Goal: Task Accomplishment & Management: Manage account settings

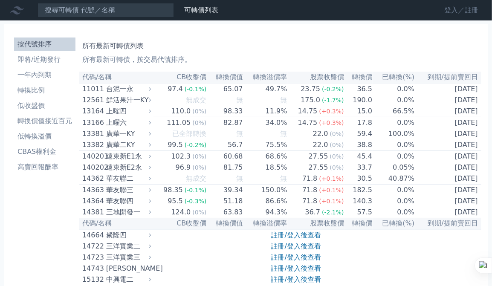
click at [467, 12] on link "登入／註冊" at bounding box center [462, 10] width 48 height 14
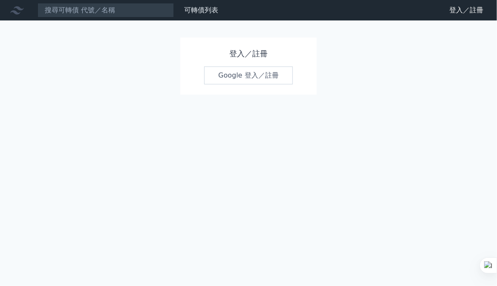
click at [249, 54] on h1 "登入／註冊" at bounding box center [248, 54] width 89 height 12
click at [248, 78] on link "Google 登入／註冊" at bounding box center [248, 76] width 89 height 18
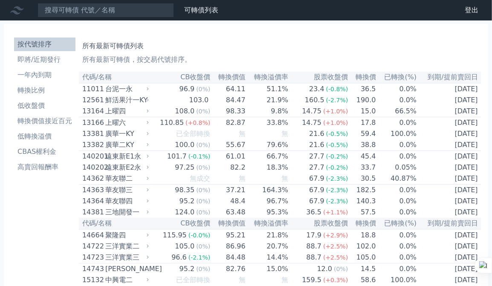
scroll to position [1733, 0]
